Goal: Task Accomplishment & Management: Complete application form

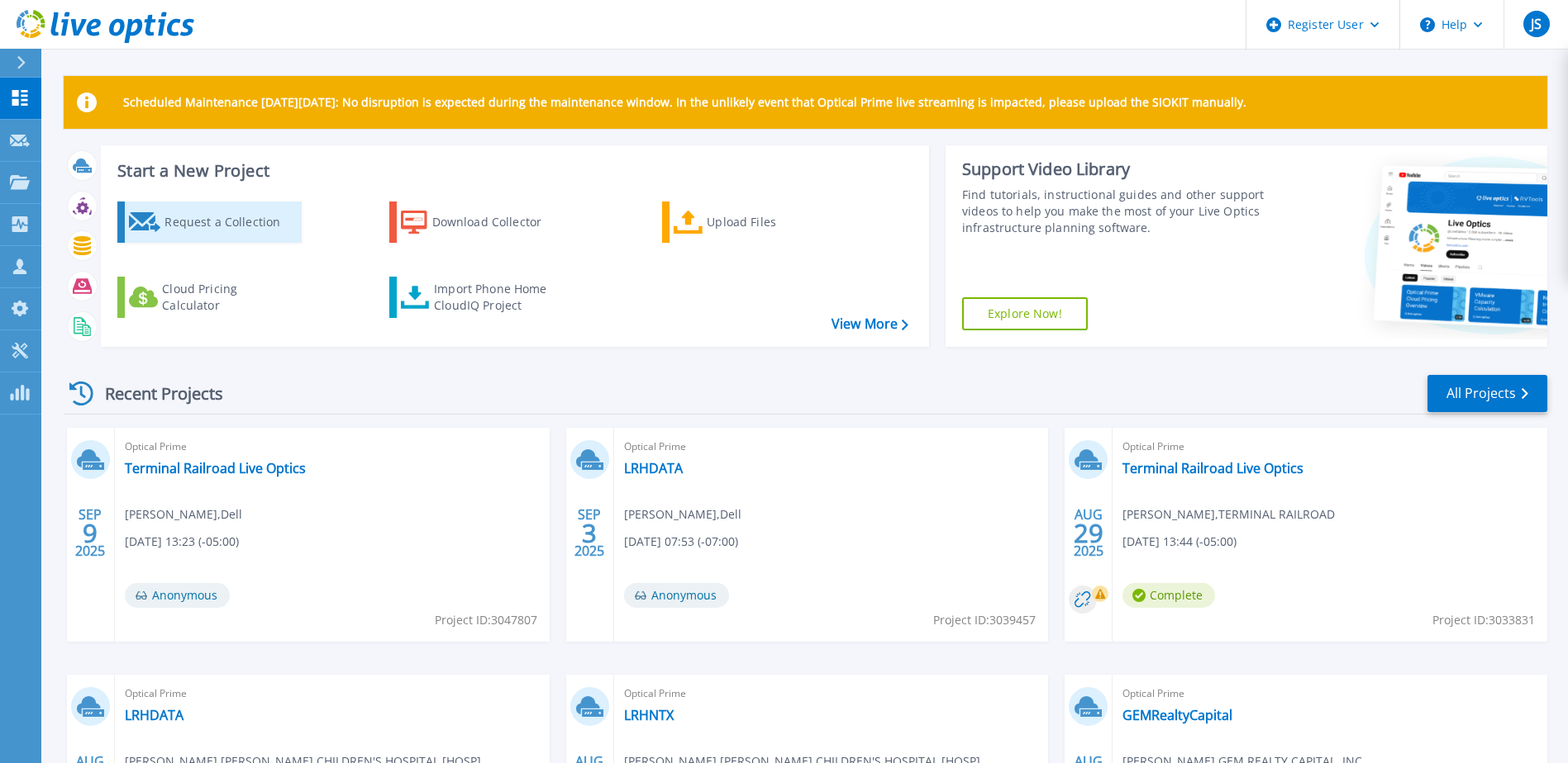
click at [188, 220] on div "Request a Collection" at bounding box center [231, 222] width 132 height 33
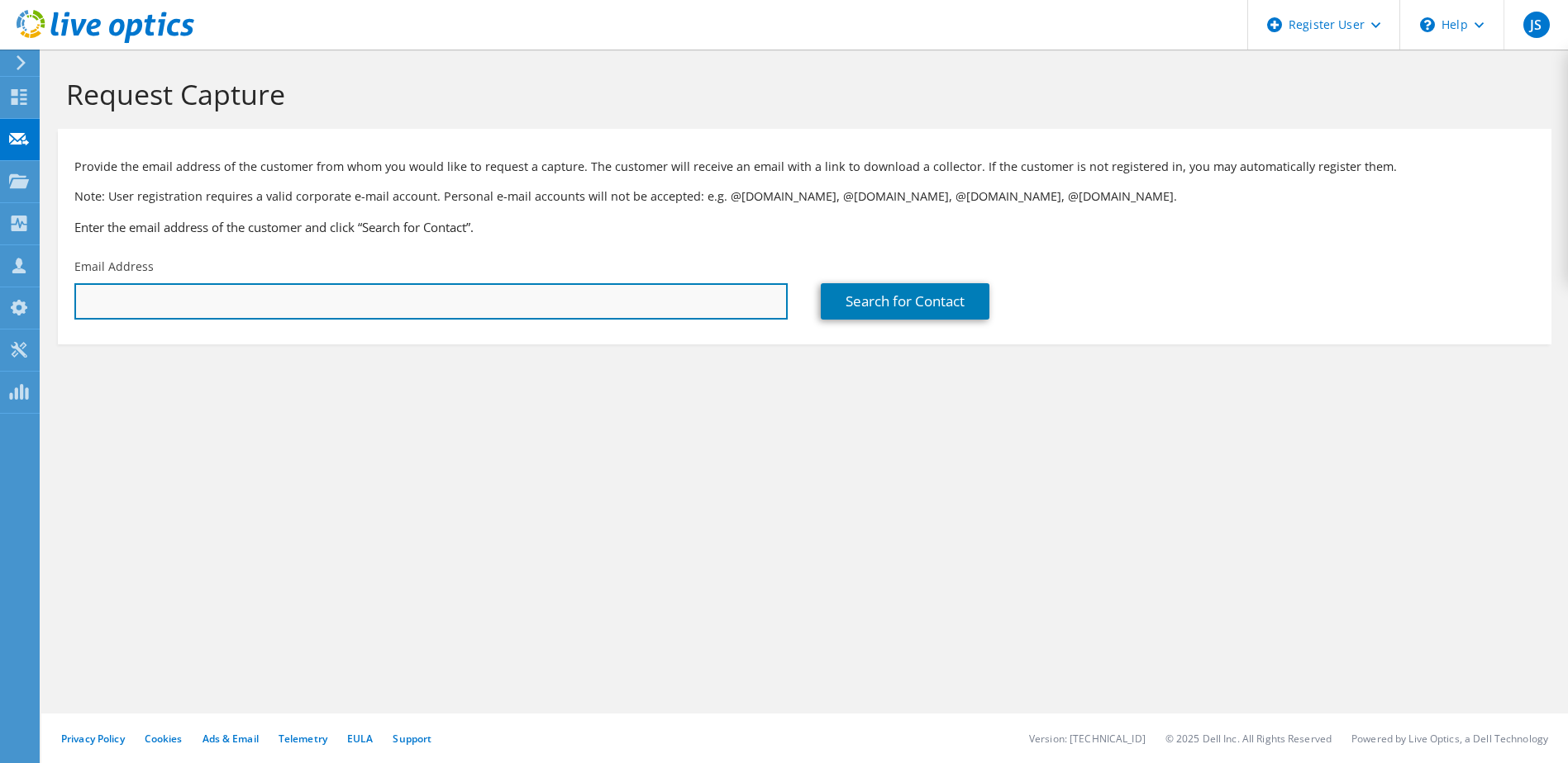
click at [222, 305] on input "text" at bounding box center [431, 301] width 713 height 36
paste input "[PERSON_NAME] <[EMAIL_ADDRESS][DOMAIN_NAME]>"
click at [159, 303] on input "[PERSON_NAME] <[EMAIL_ADDRESS][DOMAIN_NAME]>" at bounding box center [431, 301] width 713 height 36
click at [272, 304] on input "[EMAIL_ADDRESS][DOMAIN_NAME]>" at bounding box center [431, 301] width 713 height 36
type input "[EMAIL_ADDRESS][DOMAIN_NAME]"
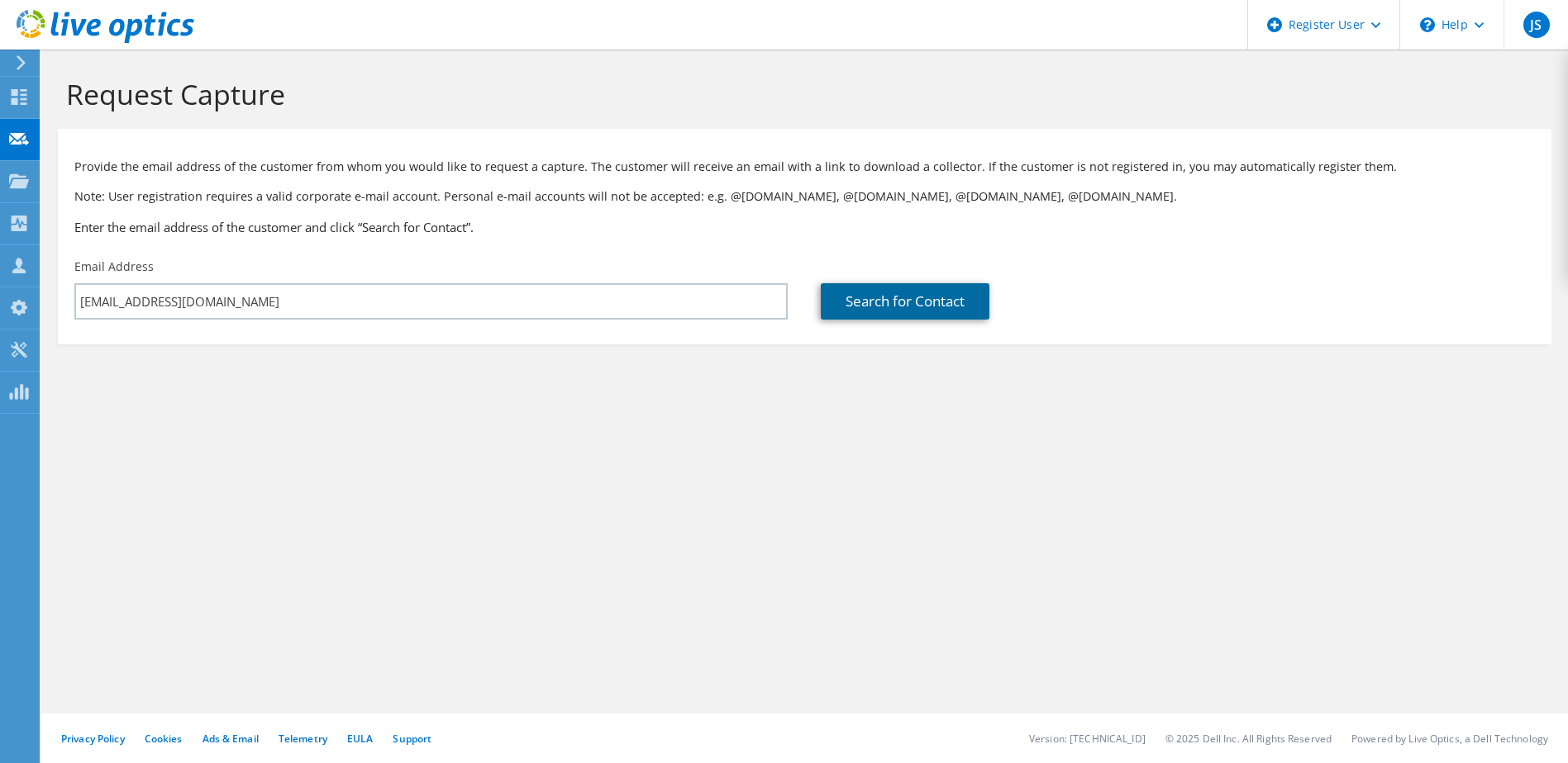
click at [898, 295] on link "Search for Contact" at bounding box center [905, 301] width 169 height 36
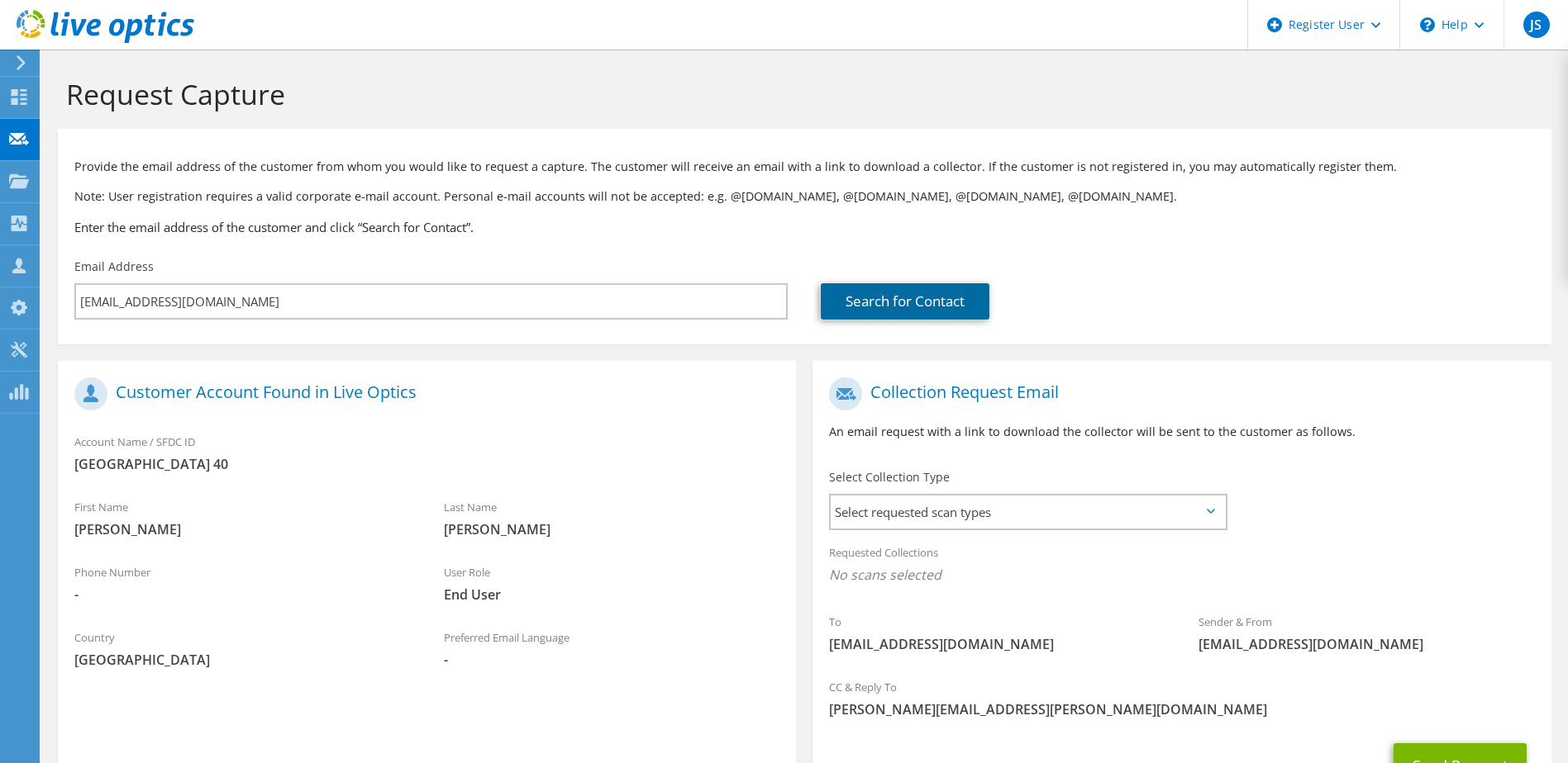
scroll to position [140, 0]
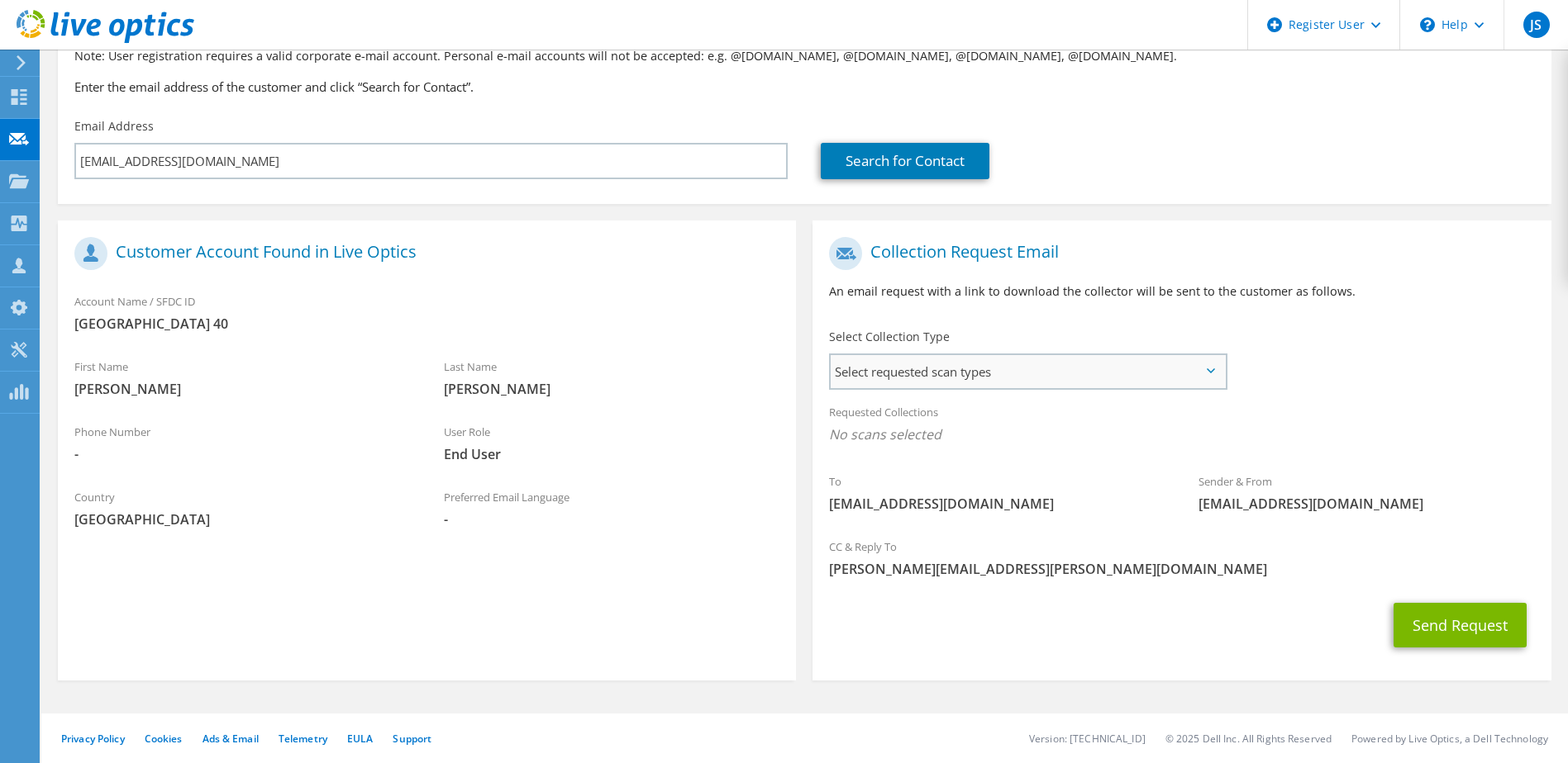
click at [964, 370] on span "Select requested scan types" at bounding box center [1026, 372] width 393 height 33
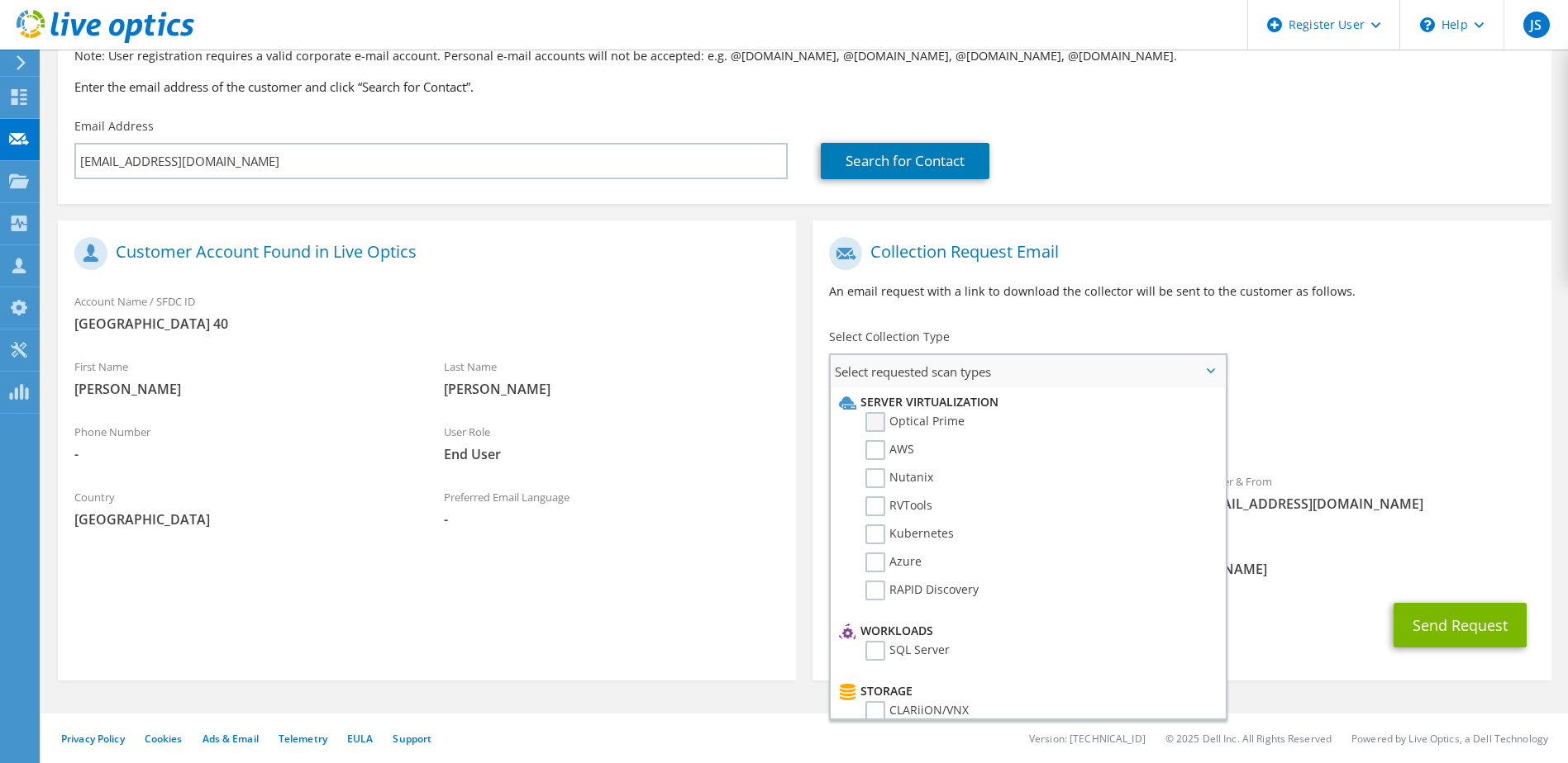
click at [902, 423] on label "Optical Prime" at bounding box center [914, 422] width 99 height 20
click at [0, 0] on input "Optical Prime" at bounding box center [0, 0] width 0 height 0
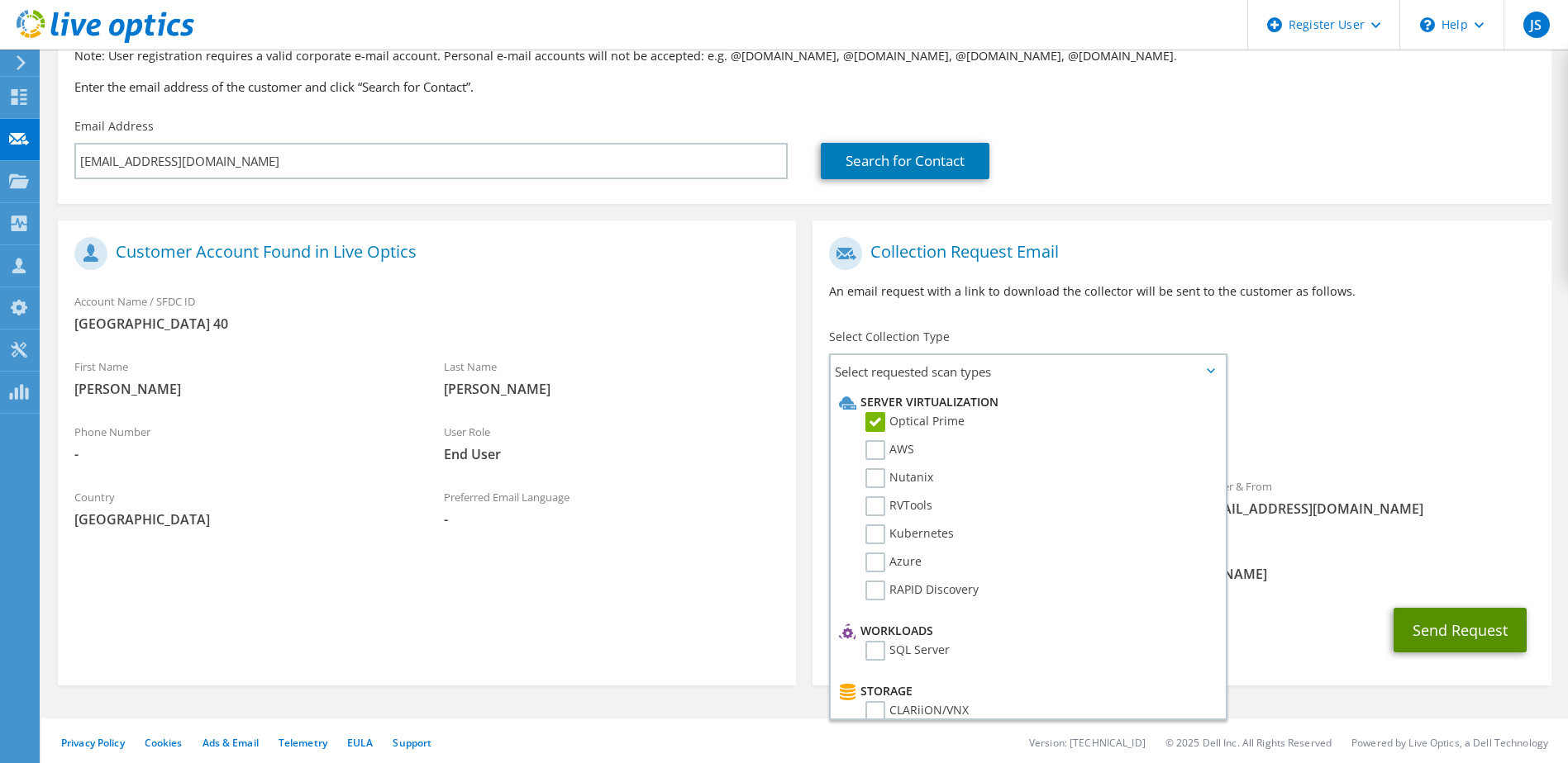
click at [1424, 625] on button "Send Request" at bounding box center [1459, 630] width 133 height 45
